Goal: Transaction & Acquisition: Purchase product/service

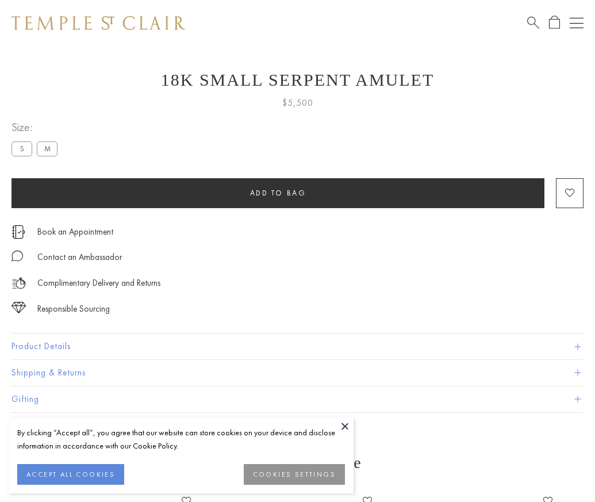
scroll to position [15, 0]
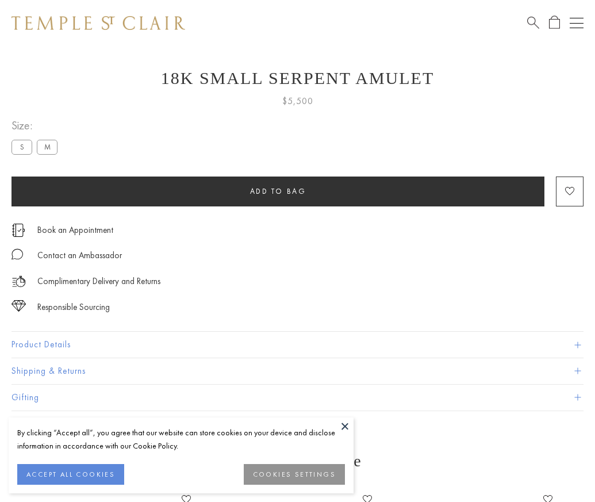
click at [278, 191] on span "Add to bag" at bounding box center [278, 191] width 56 height 10
